Goal: Task Accomplishment & Management: Manage account settings

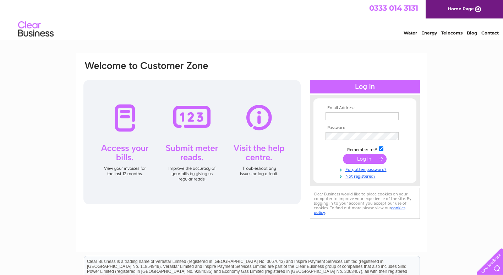
click at [339, 117] on input "text" at bounding box center [361, 116] width 73 height 8
type input "[PERSON_NAME][EMAIL_ADDRESS][DOMAIN_NAME]"
click at [343, 154] on input "submit" at bounding box center [365, 159] width 44 height 10
click at [362, 157] on input "submit" at bounding box center [365, 159] width 44 height 10
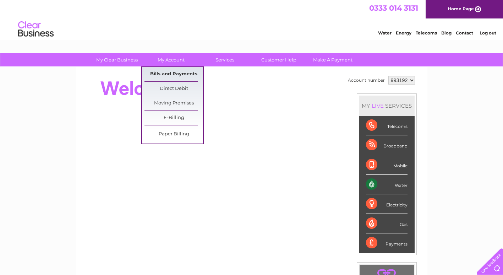
click at [160, 74] on link "Bills and Payments" at bounding box center [173, 74] width 59 height 14
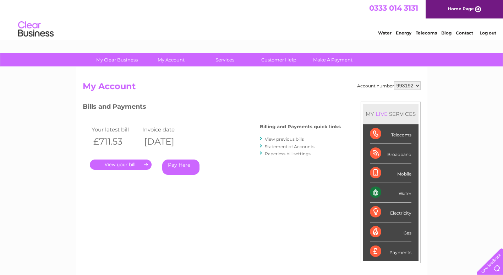
click at [122, 164] on link "." at bounding box center [121, 164] width 62 height 10
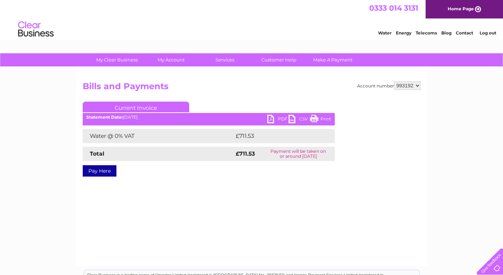
click at [271, 117] on link "PDF" at bounding box center [277, 120] width 21 height 10
click at [491, 33] on link "Log out" at bounding box center [487, 32] width 17 height 5
